Goal: Transaction & Acquisition: Purchase product/service

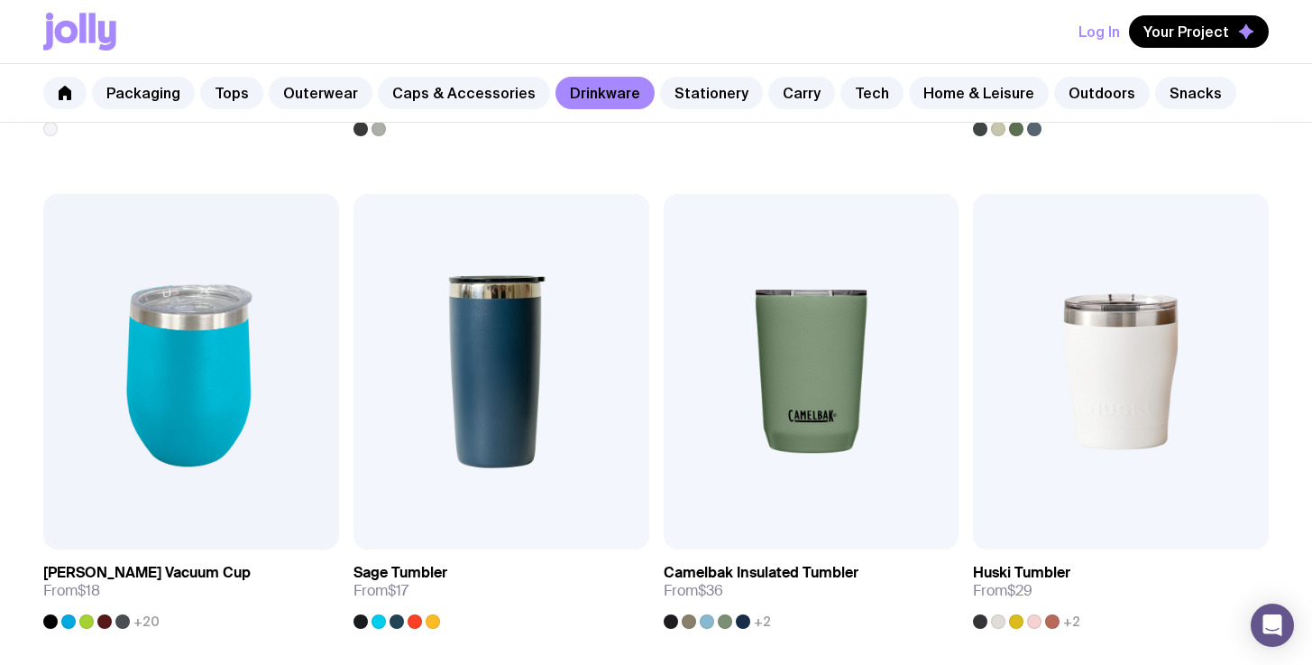
scroll to position [749, 0]
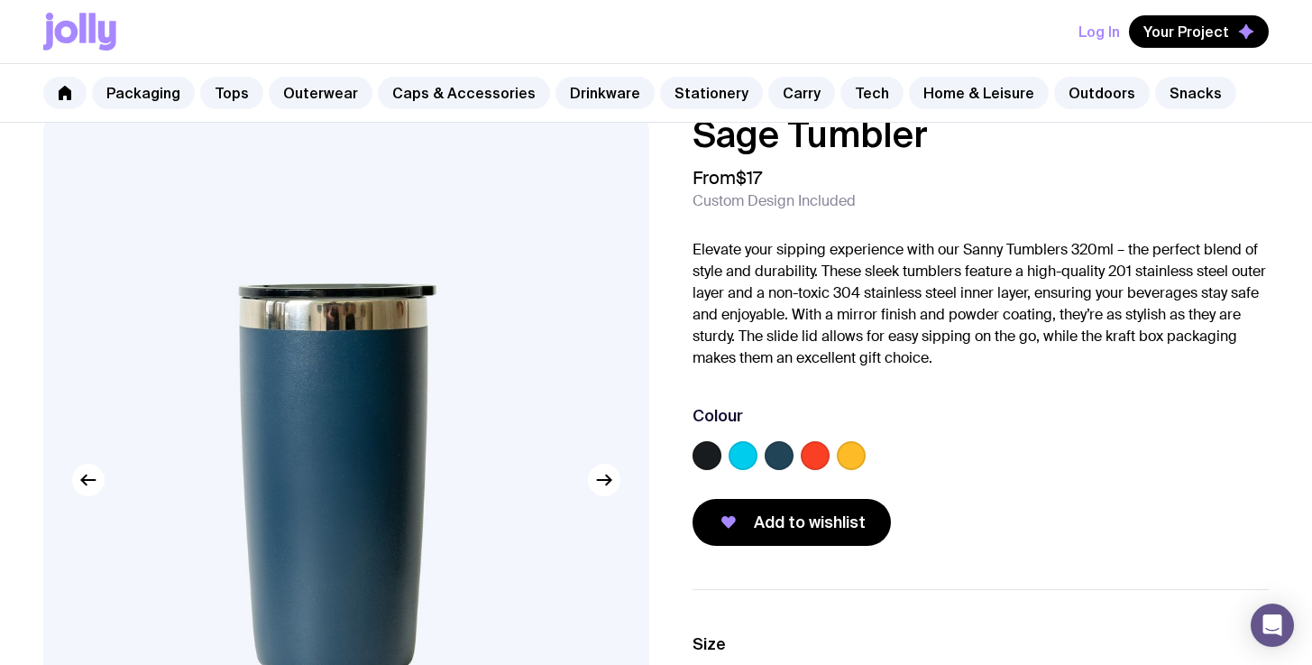
scroll to position [47, 0]
